Goal: Find specific page/section: Find specific page/section

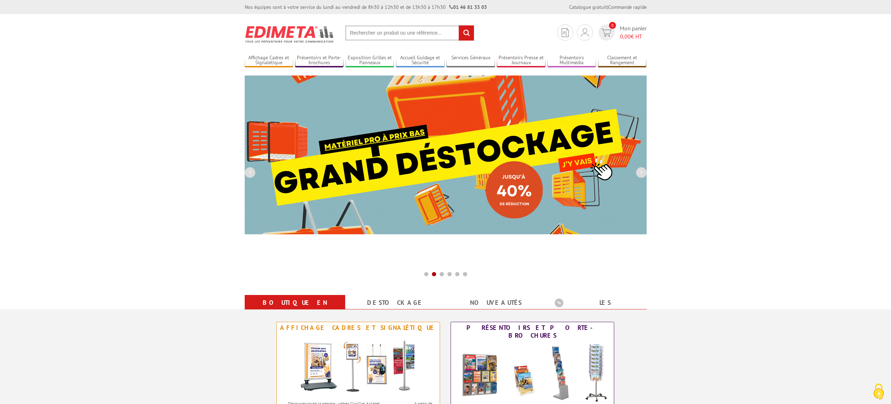
click at [372, 32] on input "text" at bounding box center [409, 32] width 129 height 15
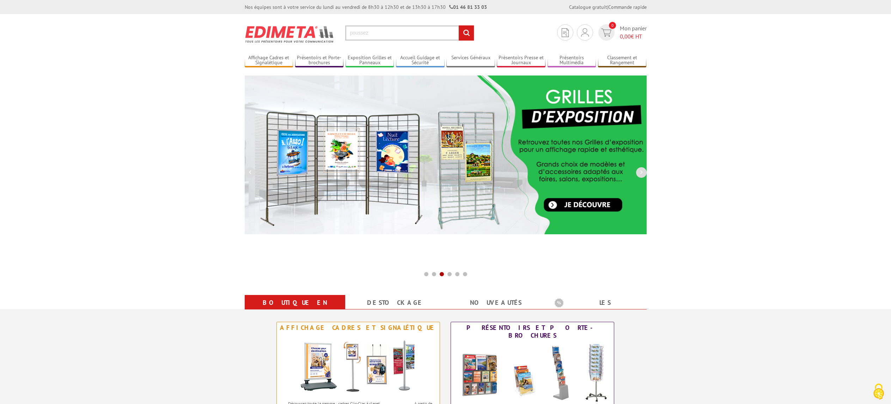
type input "poussez"
click at [466, 33] on input "rechercher" at bounding box center [466, 32] width 15 height 15
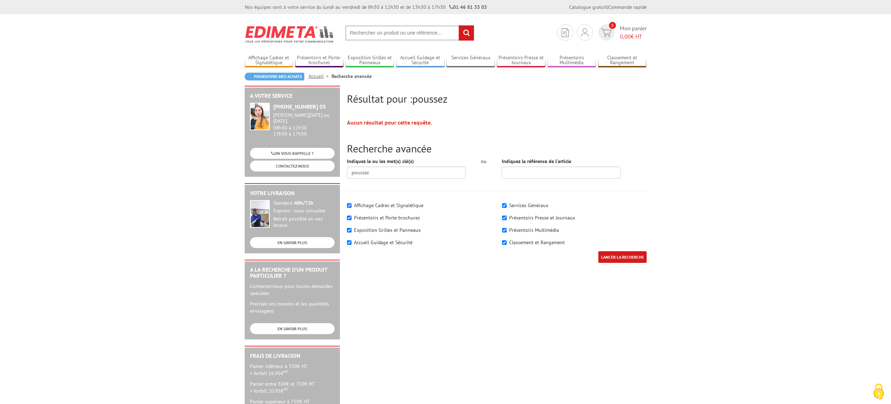
click at [380, 32] on input "text" at bounding box center [409, 32] width 129 height 15
click at [410, 31] on input "text" at bounding box center [409, 32] width 129 height 15
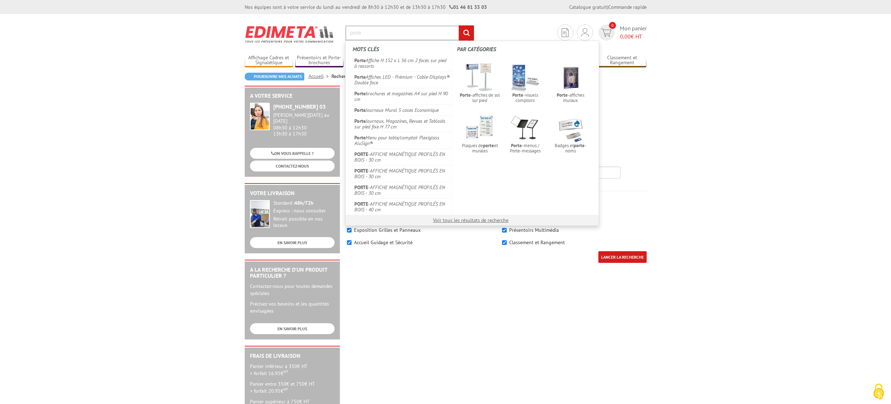
type input "porte"
click at [466, 33] on input "rechercher" at bounding box center [466, 32] width 15 height 15
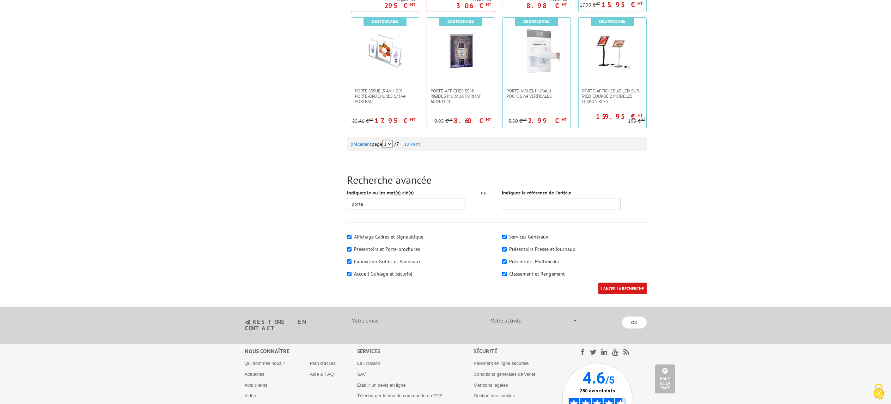
scroll to position [717, 0]
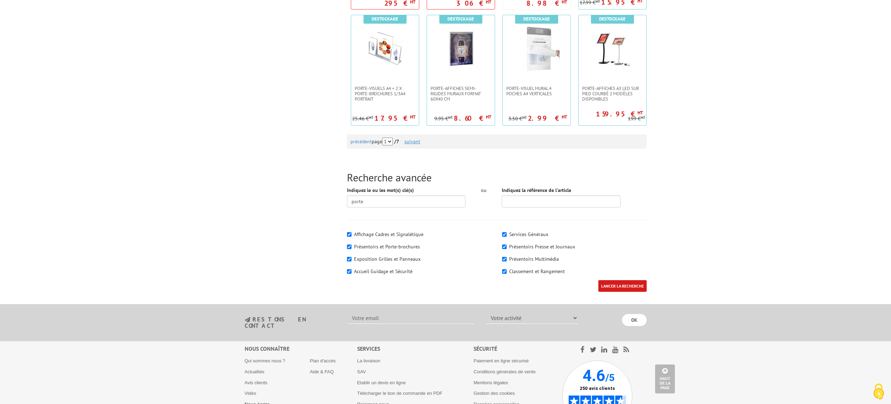
click at [420, 142] on link "suivant" at bounding box center [412, 141] width 16 height 6
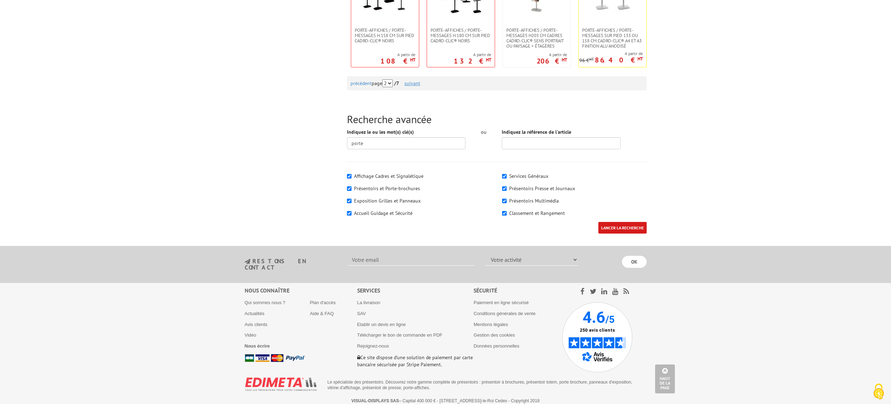
scroll to position [775, 0]
drag, startPoint x: 419, startPoint y: 79, endPoint x: 424, endPoint y: 83, distance: 6.8
click at [419, 79] on div "précédent page 1 2 3 4 5 6 7 / 7 suivant" at bounding box center [497, 84] width 293 height 14
click at [420, 84] on link "suivant" at bounding box center [412, 83] width 16 height 6
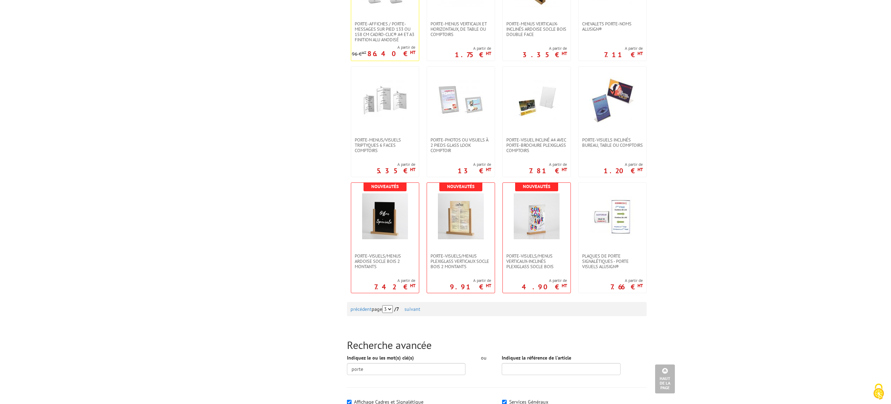
scroll to position [550, 0]
click at [419, 308] on link "suivant" at bounding box center [412, 309] width 16 height 6
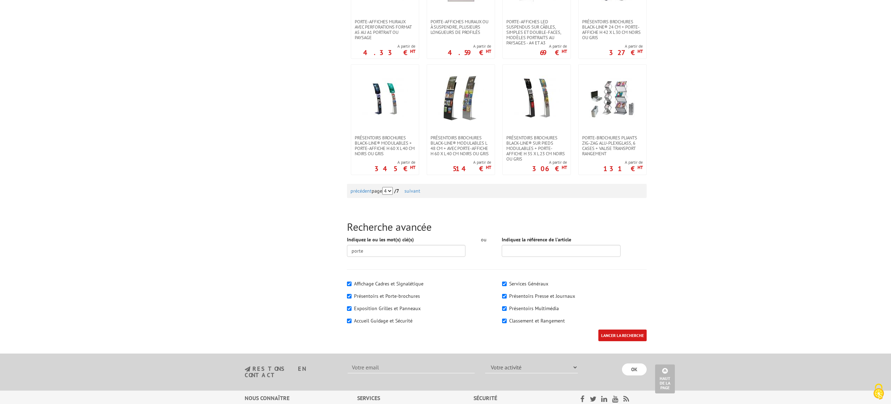
scroll to position [670, 0]
click at [420, 190] on link "suivant" at bounding box center [412, 188] width 16 height 6
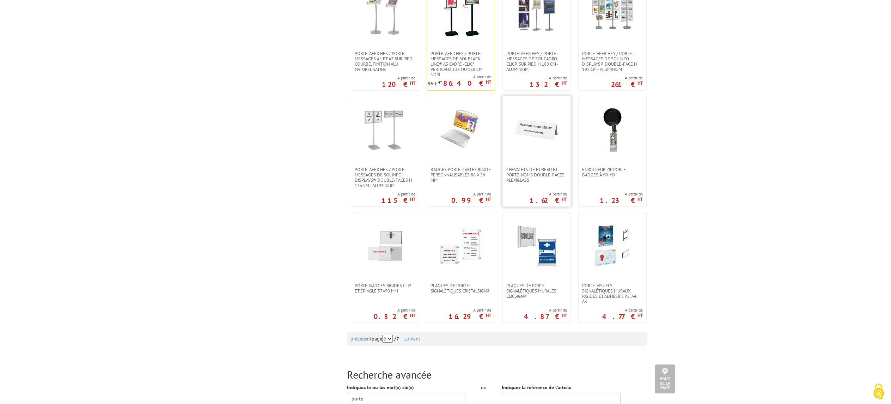
scroll to position [521, 0]
click at [422, 342] on div "précédent page 1 2 3 4 5 6 7 / 7 suivant" at bounding box center [497, 338] width 293 height 14
click at [418, 340] on link "suivant" at bounding box center [412, 338] width 16 height 6
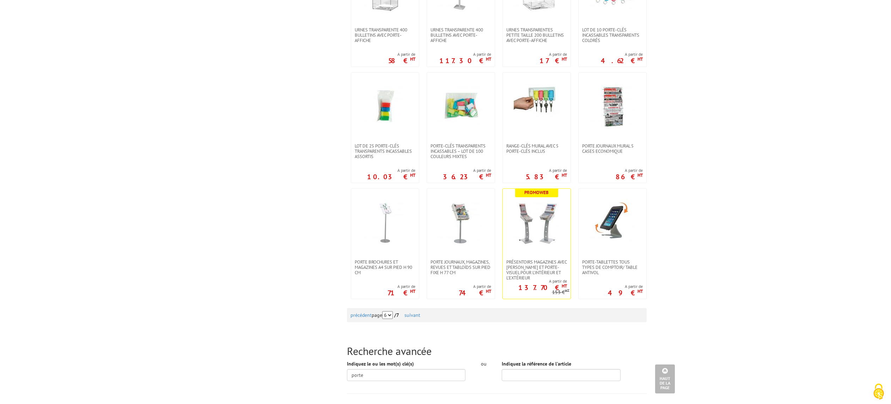
scroll to position [554, 0]
click at [419, 311] on link "suivant" at bounding box center [412, 314] width 16 height 6
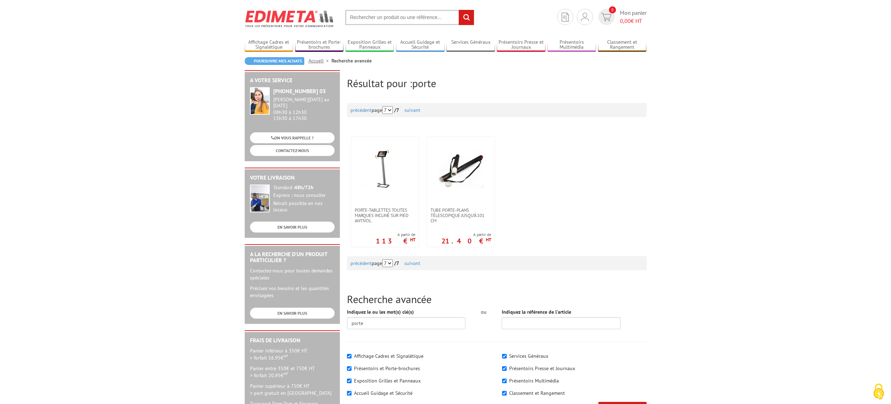
scroll to position [16, 0]
